Goal: Navigation & Orientation: Find specific page/section

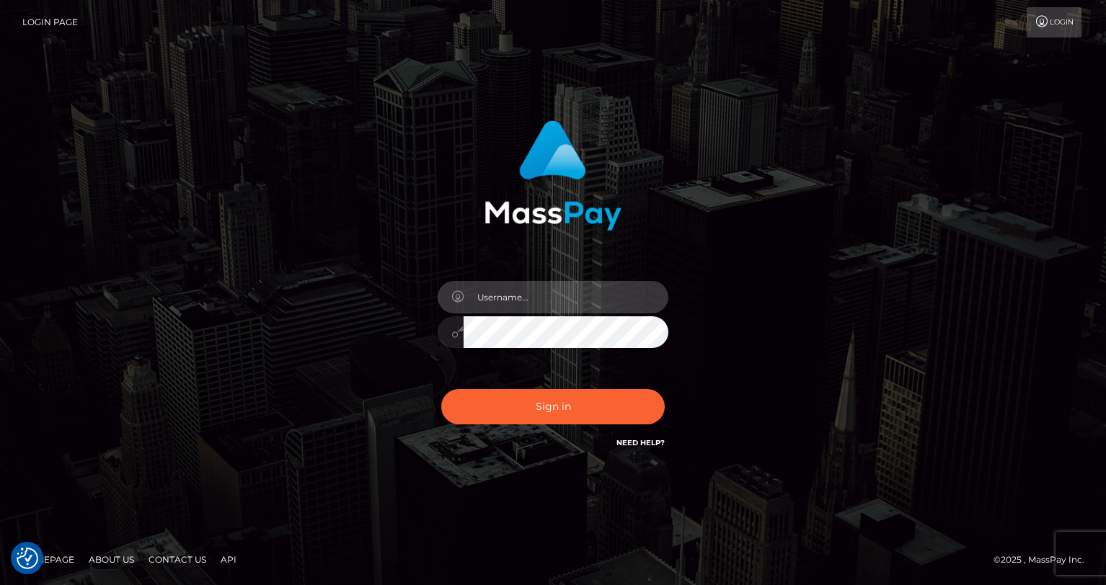
click at [504, 296] on input "text" at bounding box center [566, 297] width 205 height 32
type input "oli.fanvue"
click at [544, 285] on input "text" at bounding box center [566, 297] width 205 height 32
type input "oli.fanvue"
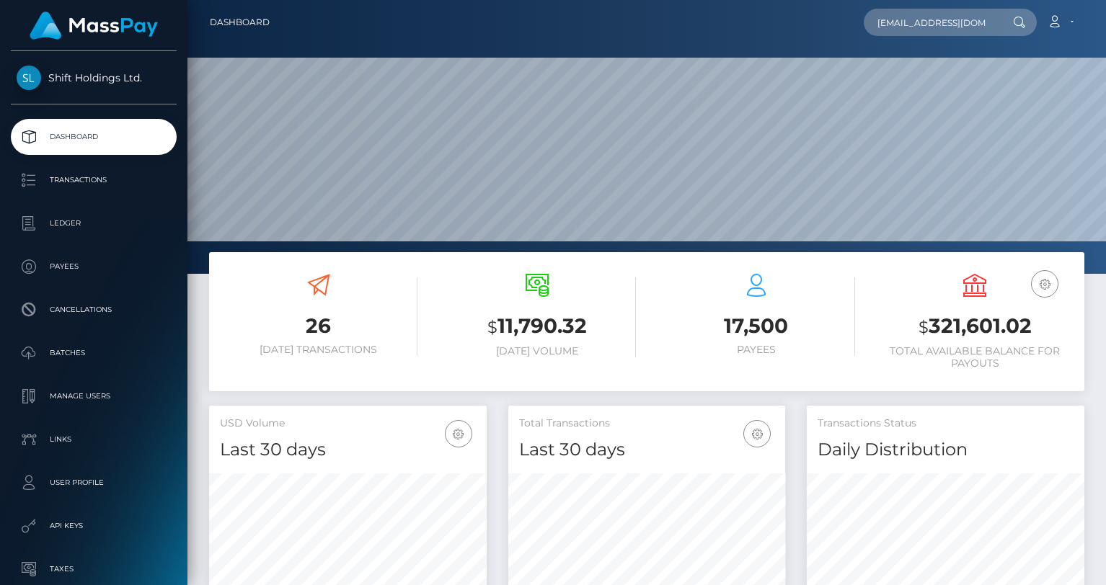
scroll to position [0, 52]
type input "charliebeaumont3300@gmail.com"
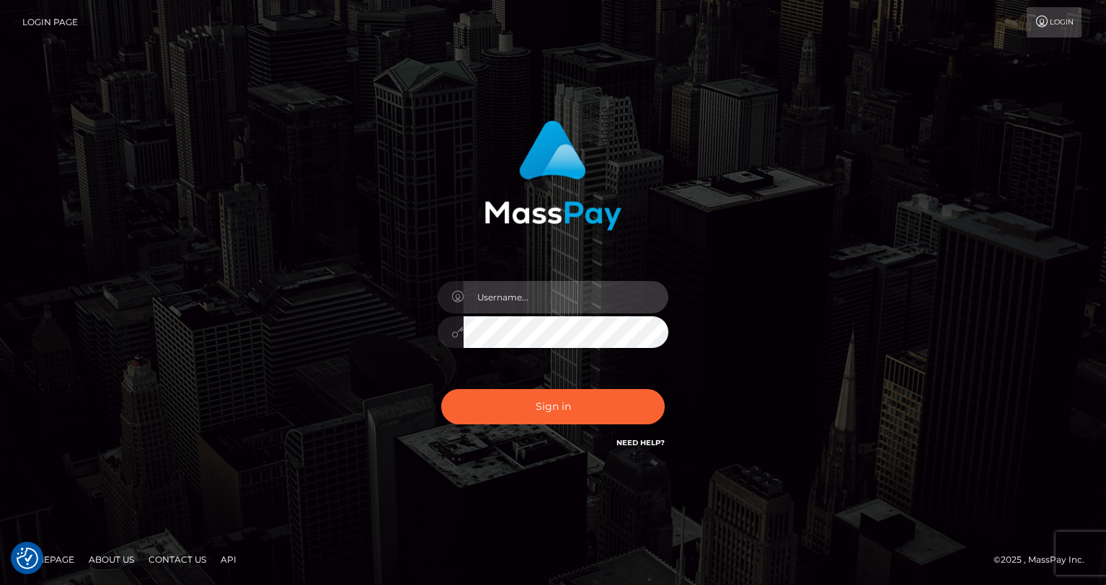
click at [530, 293] on input "text" at bounding box center [566, 297] width 205 height 32
type input "oli.fanvue"
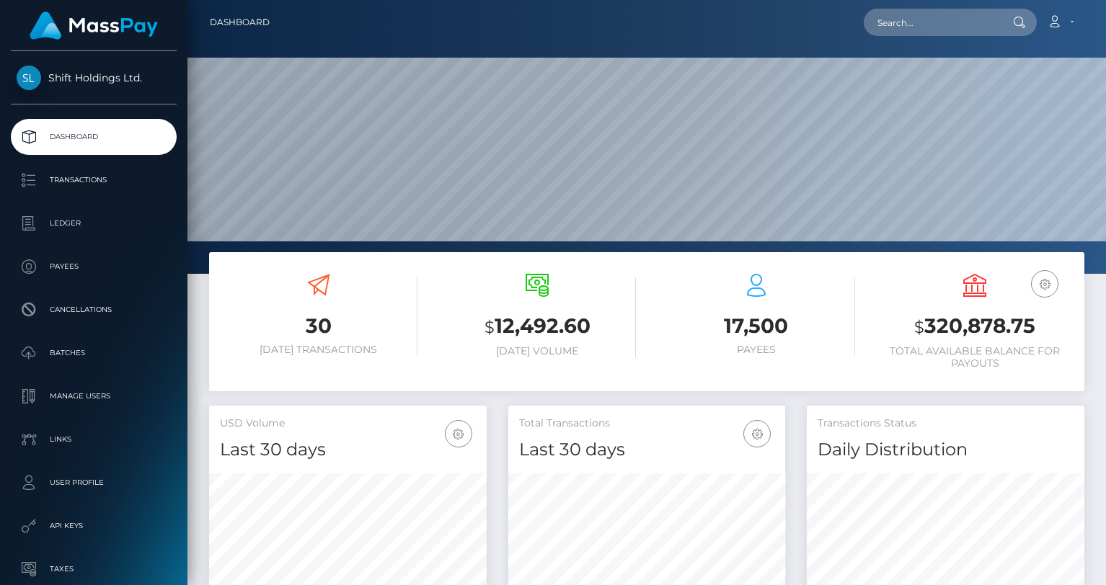
scroll to position [255, 278]
click at [960, 18] on input "text" at bounding box center [932, 22] width 136 height 27
paste input "SANDRA MAGNENOU"
type input "SANDRA MAGNENOU"
